Goal: Task Accomplishment & Management: Manage account settings

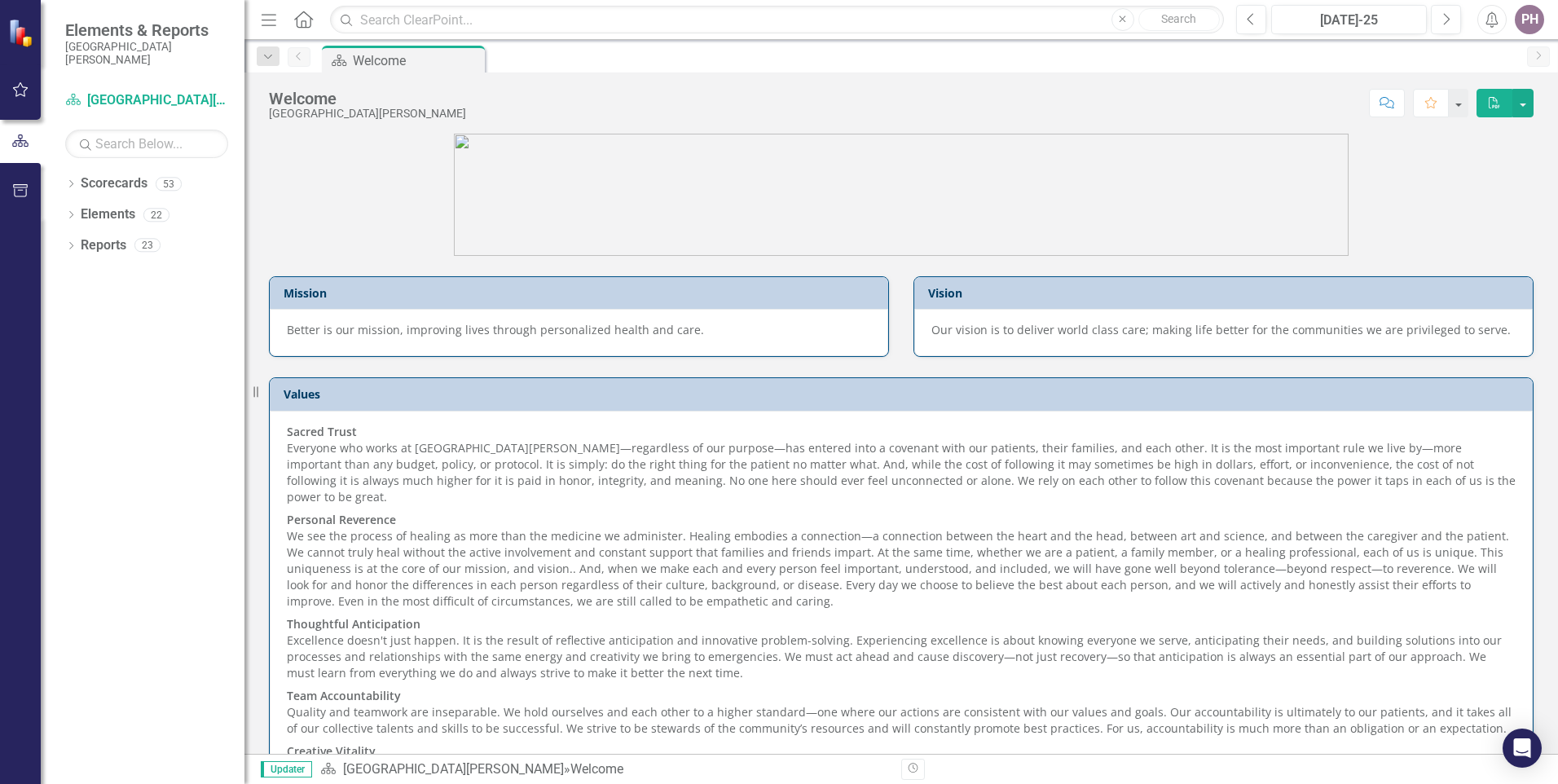
click at [20, 96] on icon "button" at bounding box center [20, 89] width 17 height 13
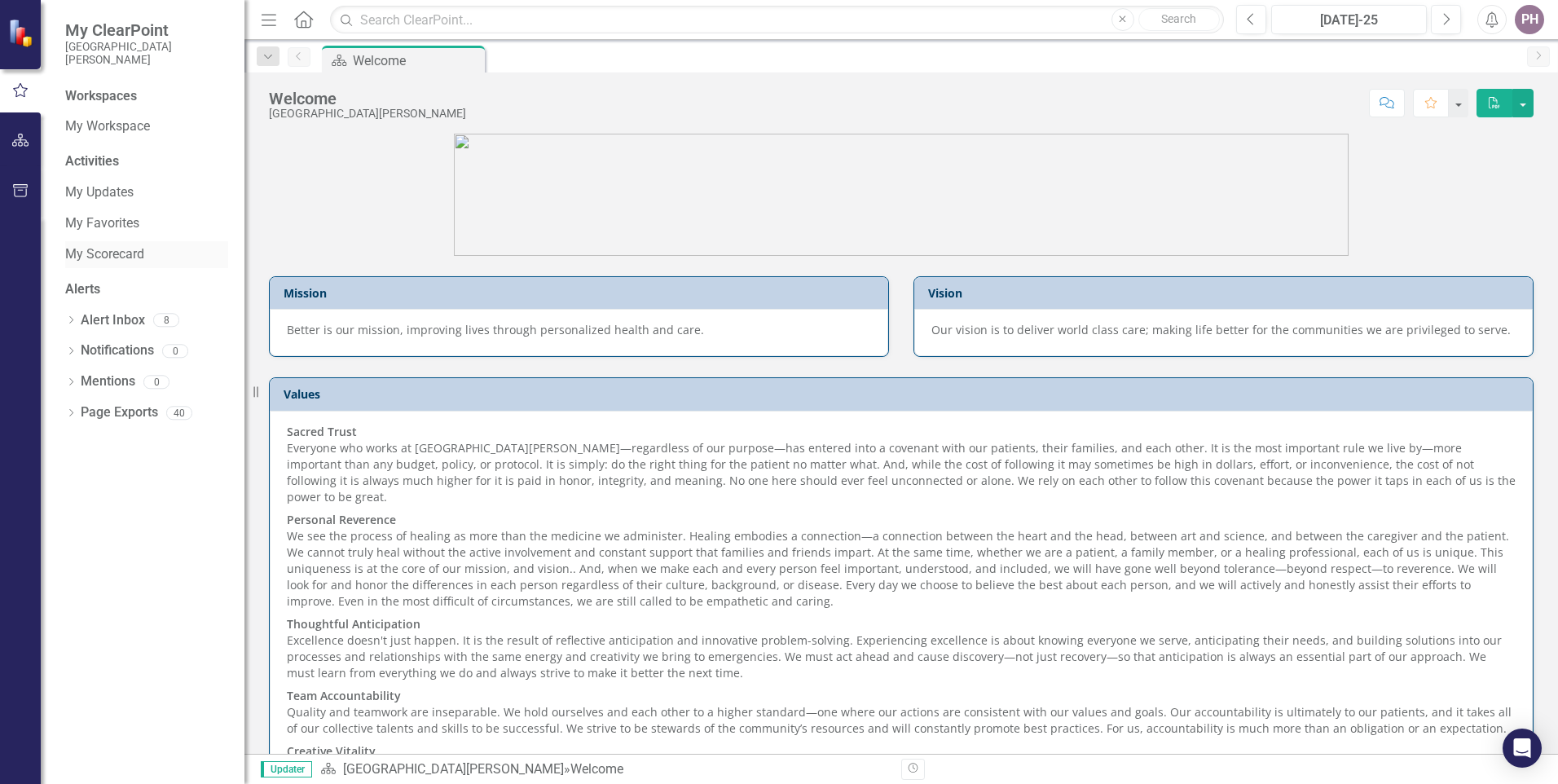
click at [115, 247] on link "My Scorecard" at bounding box center [146, 254] width 163 height 19
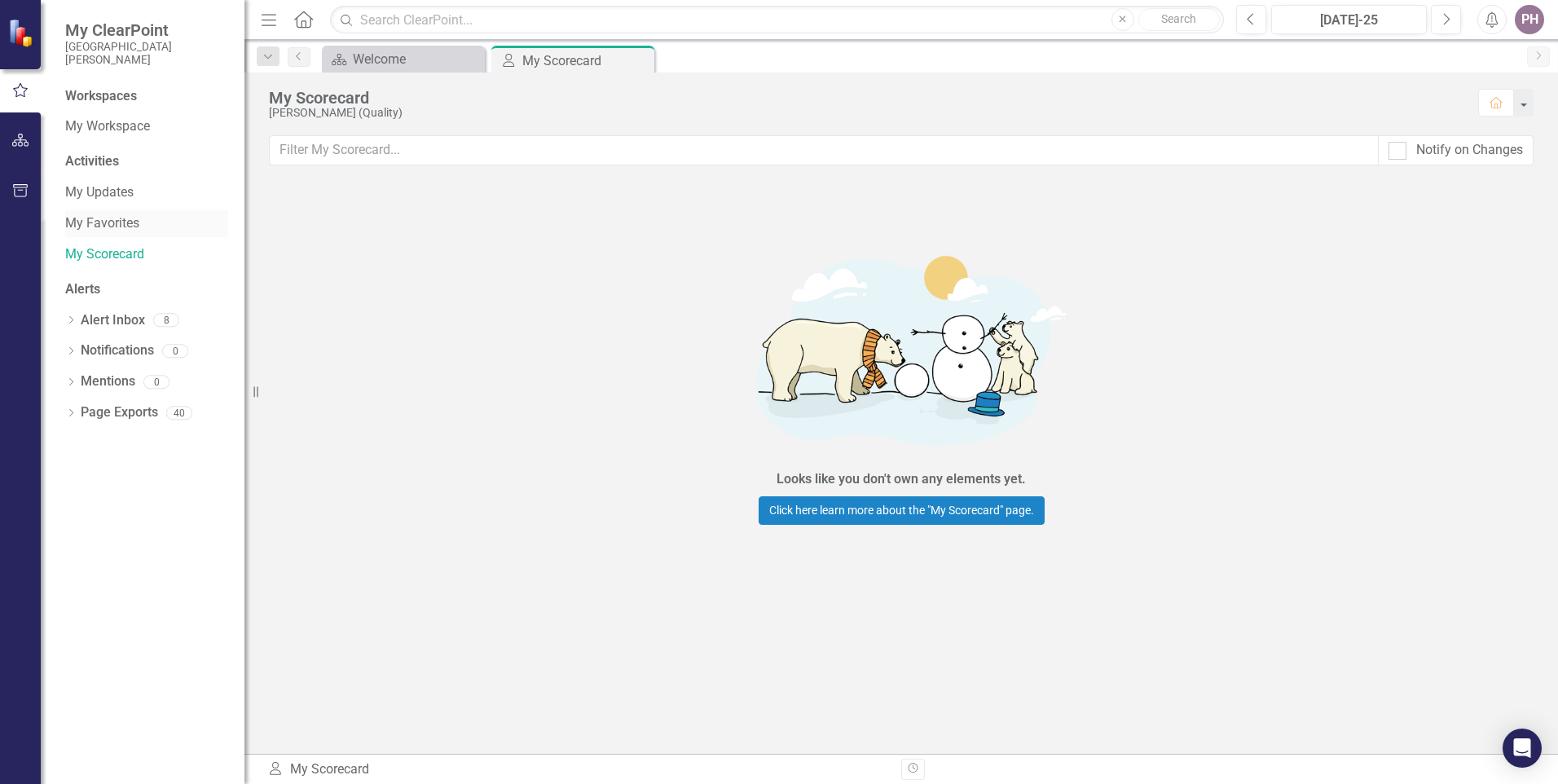
click at [113, 212] on div "My Favorites" at bounding box center [146, 224] width 163 height 27
click at [121, 222] on link "My Favorites" at bounding box center [146, 224] width 163 height 19
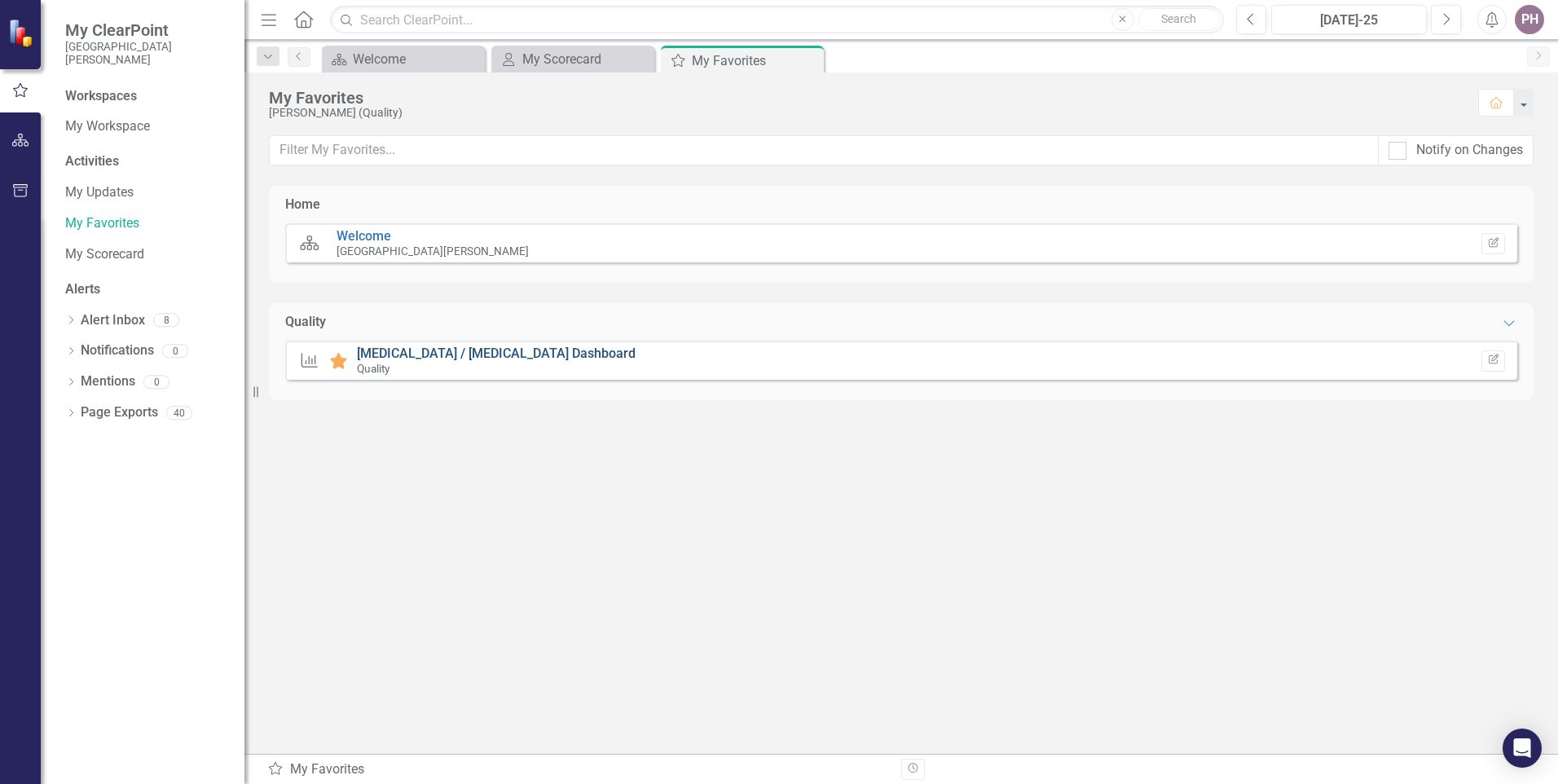
click at [423, 359] on link "[MEDICAL_DATA] / [MEDICAL_DATA] Dashboard" at bounding box center [496, 353] width 279 height 15
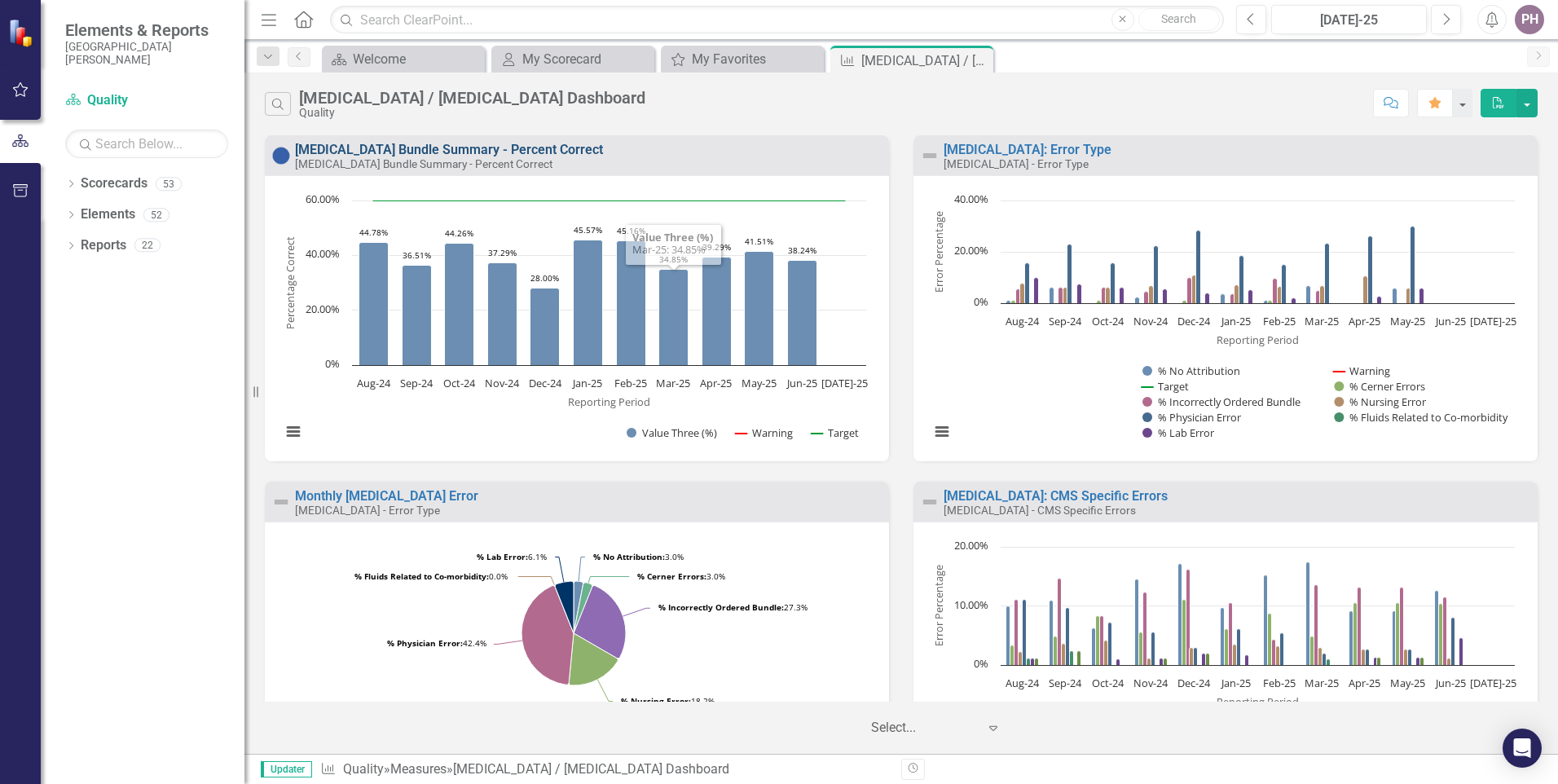
click at [523, 147] on link "[MEDICAL_DATA] Bundle Summary - Percent Correct" at bounding box center [449, 149] width 308 height 15
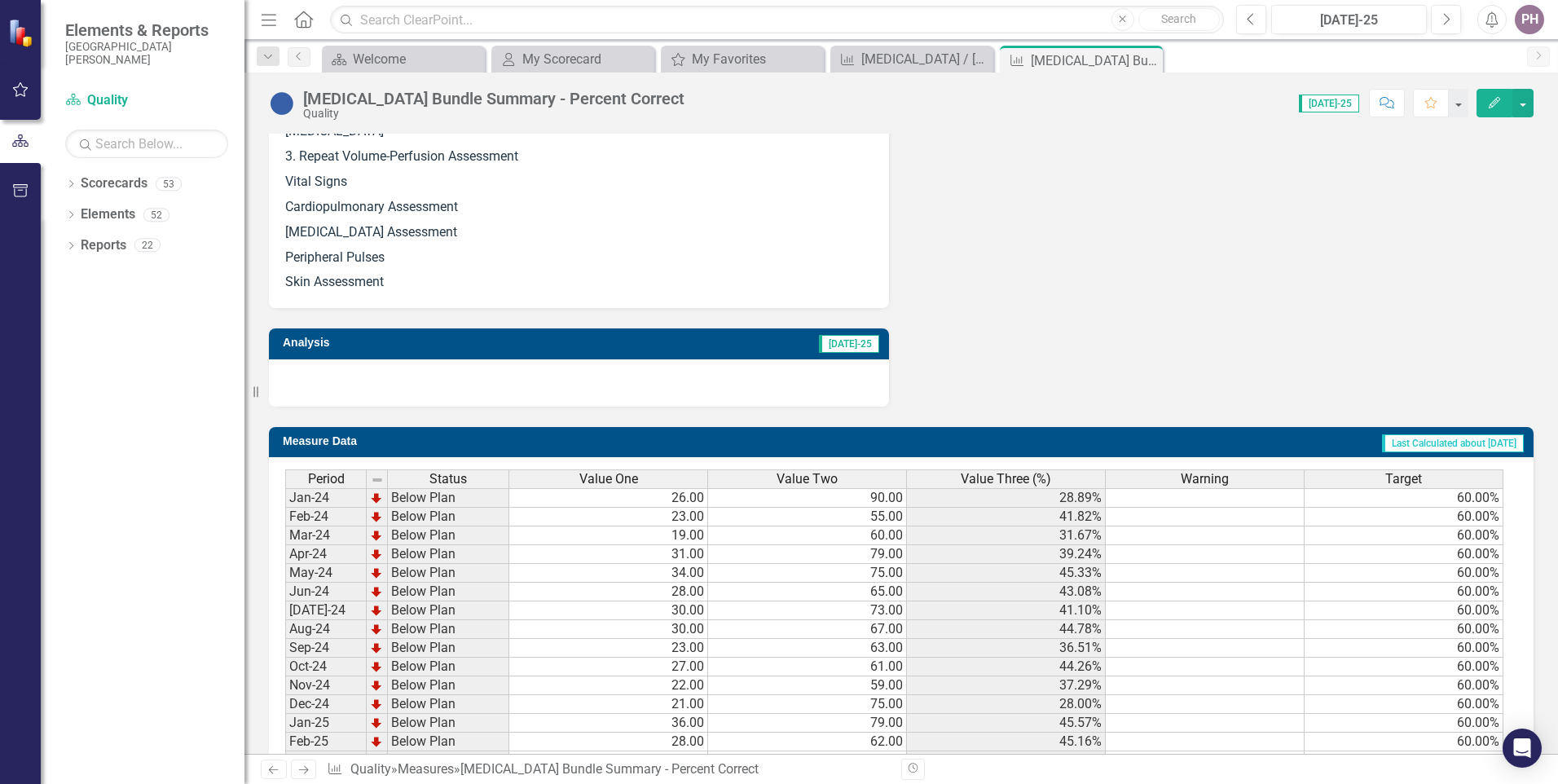
scroll to position [1001, 0]
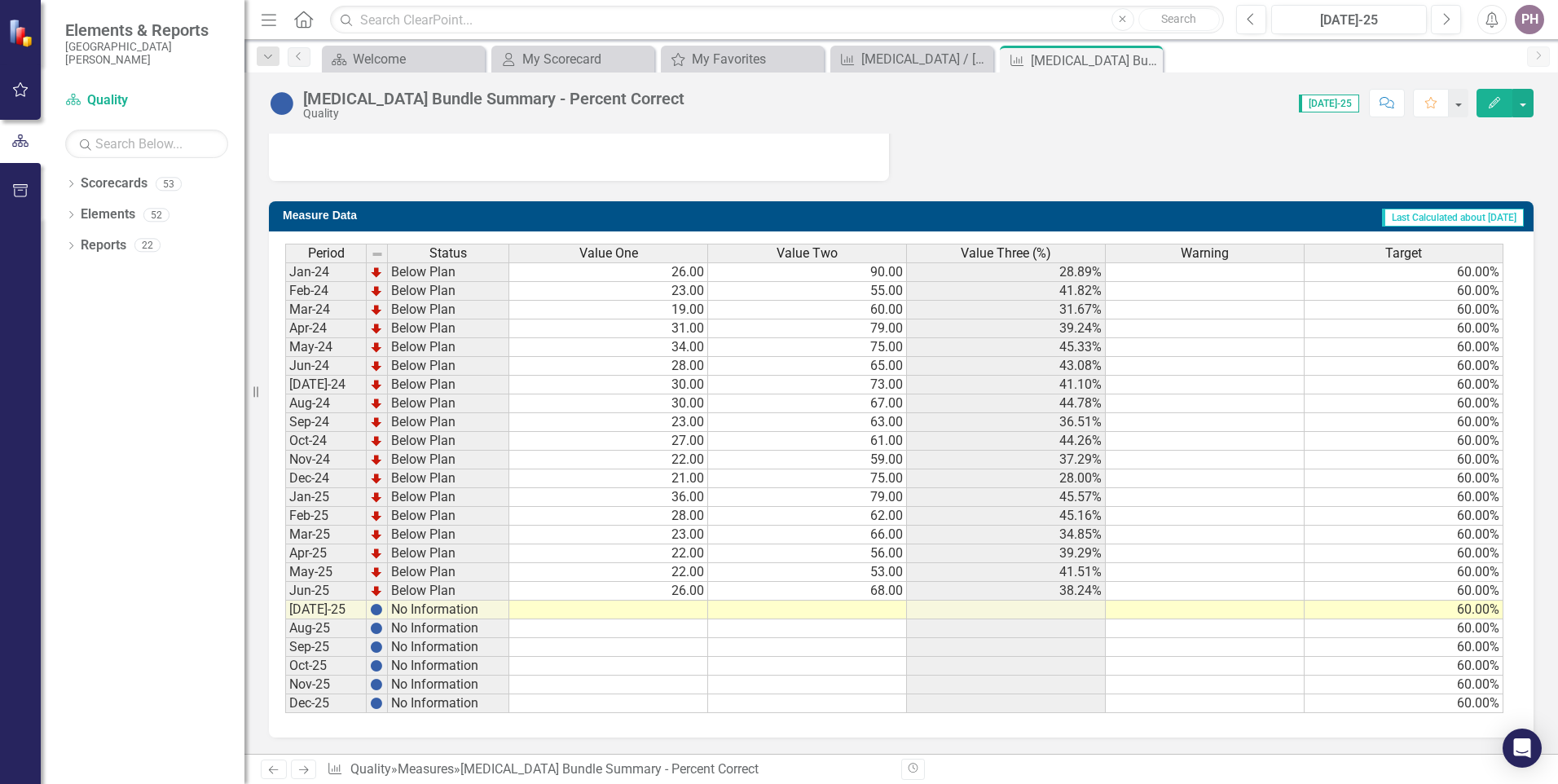
click at [689, 613] on td at bounding box center [608, 610] width 199 height 19
type textarea "30"
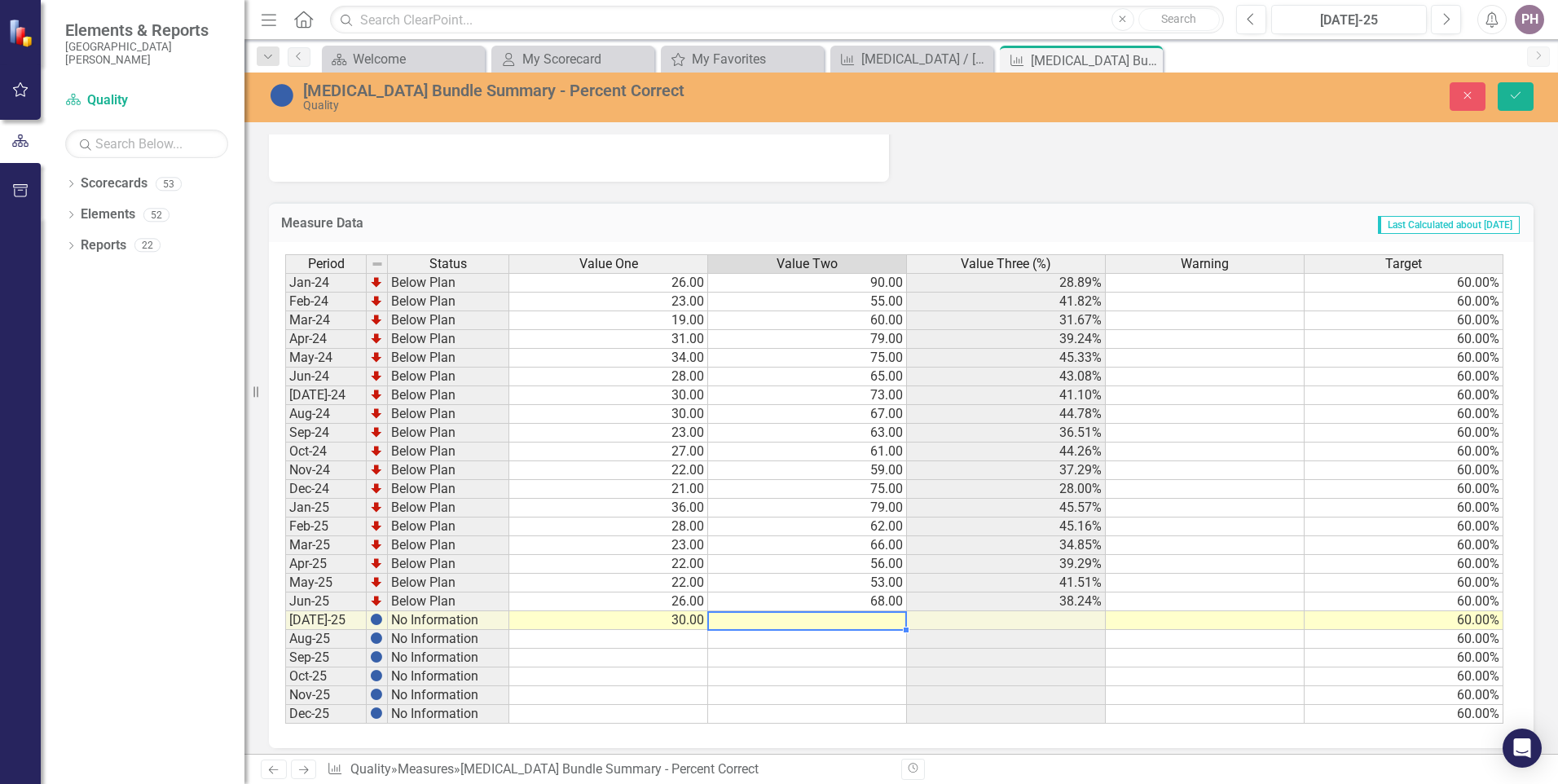
type textarea "60"
click at [1509, 101] on icon "Save" at bounding box center [1515, 95] width 15 height 11
